Goal: Complete application form

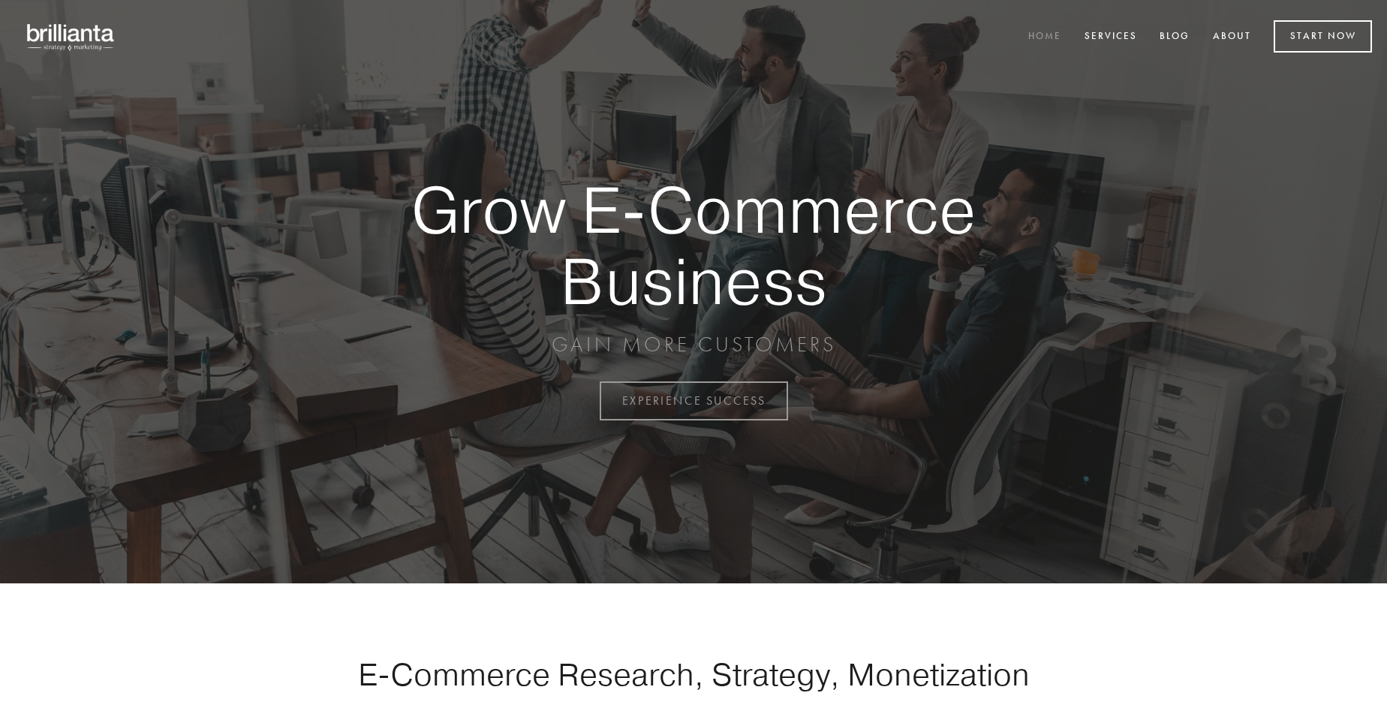
scroll to position [3935, 0]
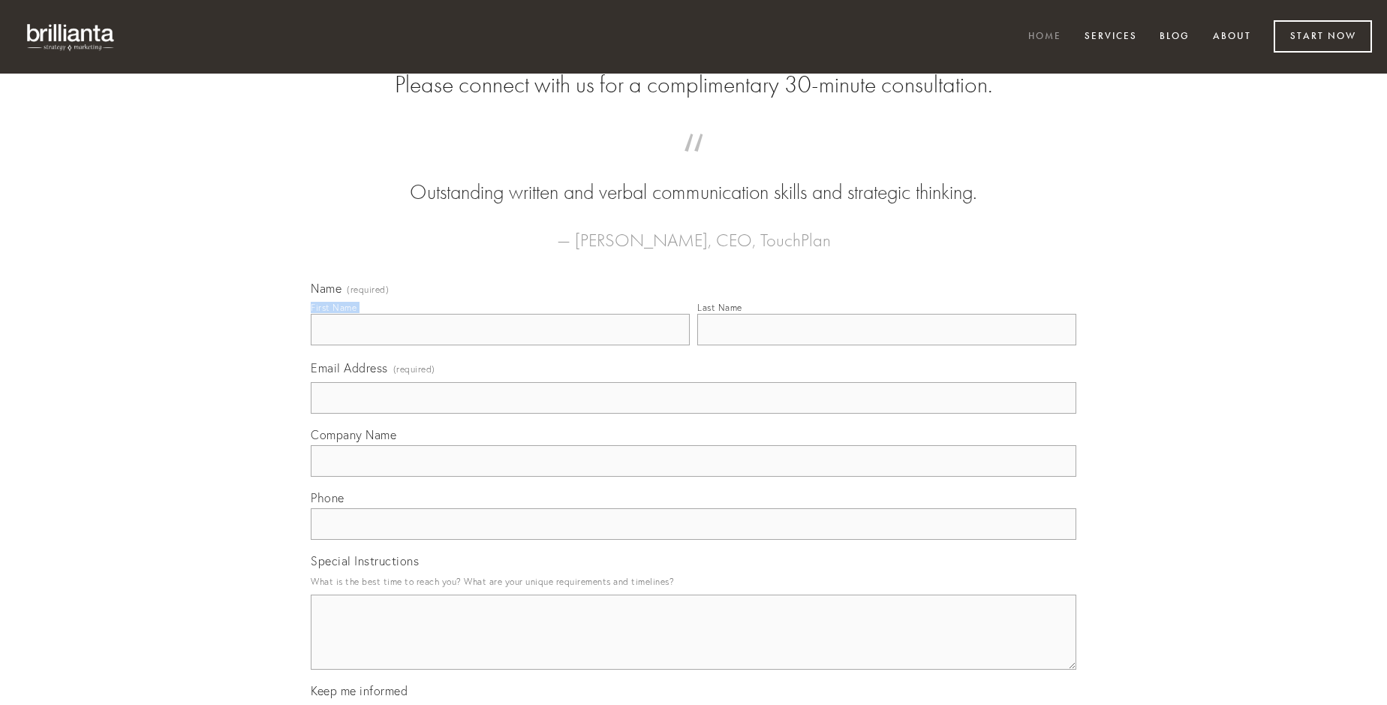
type input "[PERSON_NAME]"
click at [886, 345] on input "Last Name" at bounding box center [886, 330] width 379 height 32
type input "[PERSON_NAME]"
click at [694, 414] on input "Email Address (required)" at bounding box center [694, 398] width 766 height 32
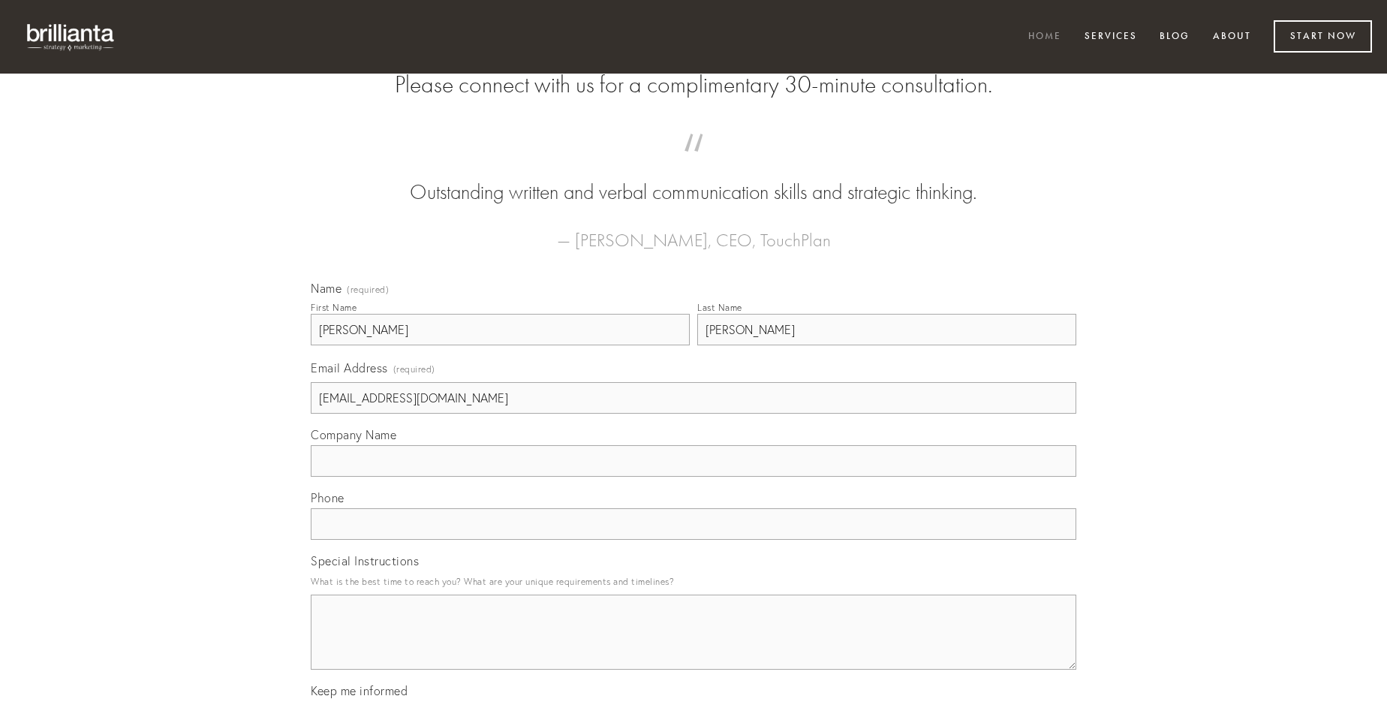
type input "[EMAIL_ADDRESS][DOMAIN_NAME]"
click at [694, 477] on input "Company Name" at bounding box center [694, 461] width 766 height 32
type input "aro"
click at [694, 540] on input "text" at bounding box center [694, 524] width 766 height 32
click at [694, 646] on textarea "Special Instructions" at bounding box center [694, 631] width 766 height 75
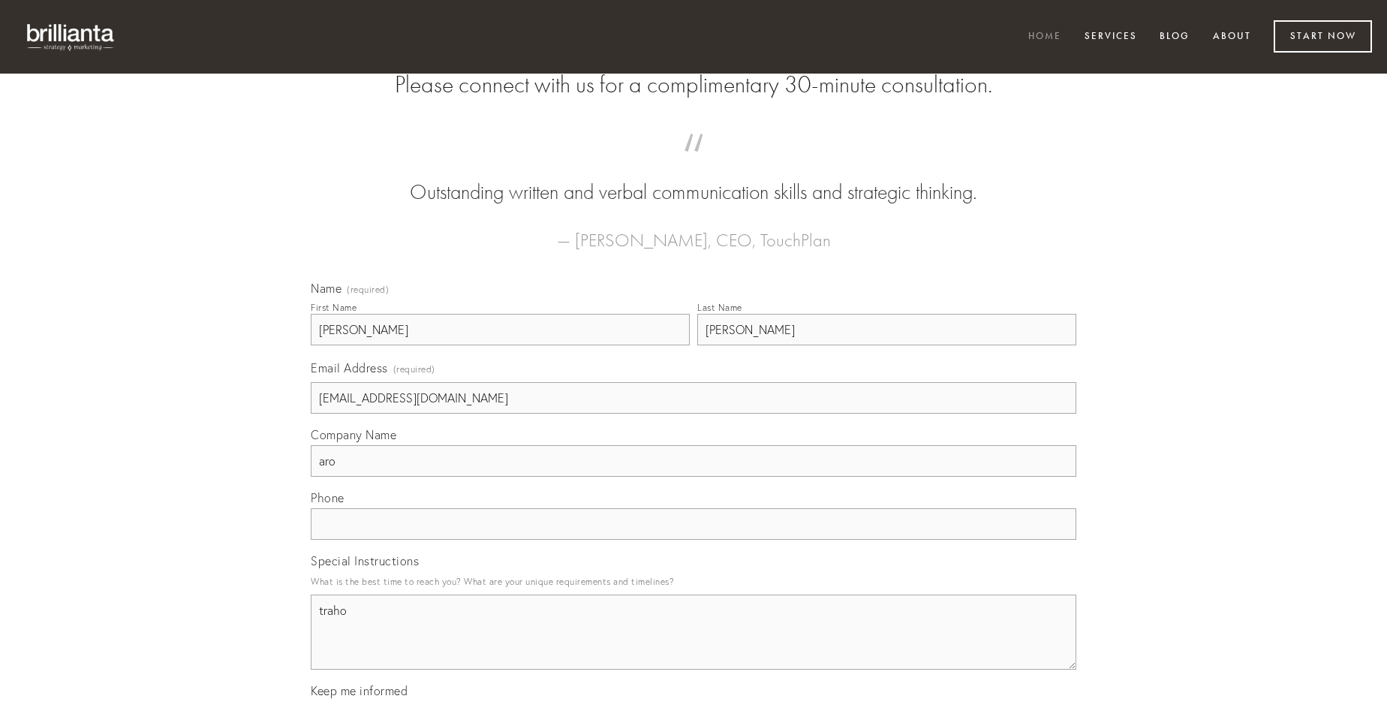
type textarea "traho"
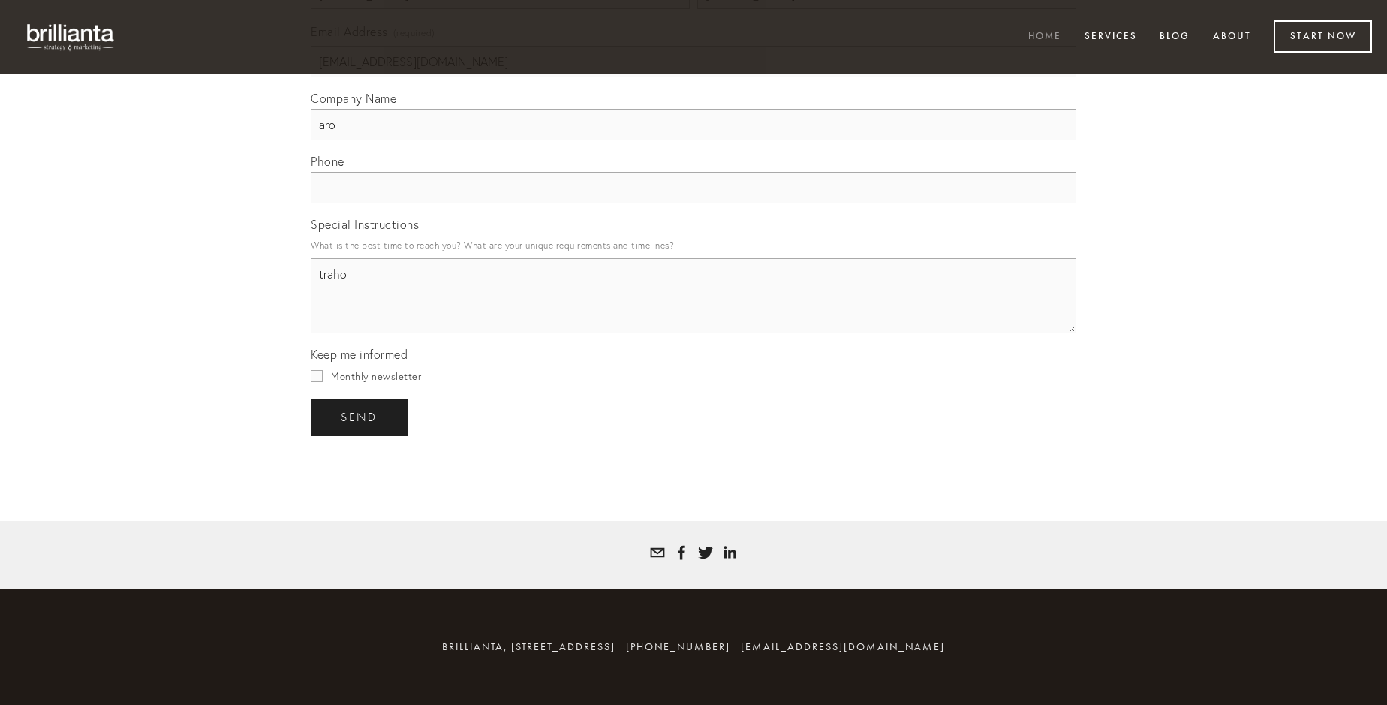
click at [360, 417] on span "send" at bounding box center [359, 418] width 37 height 14
